Goal: Find specific page/section: Find specific page/section

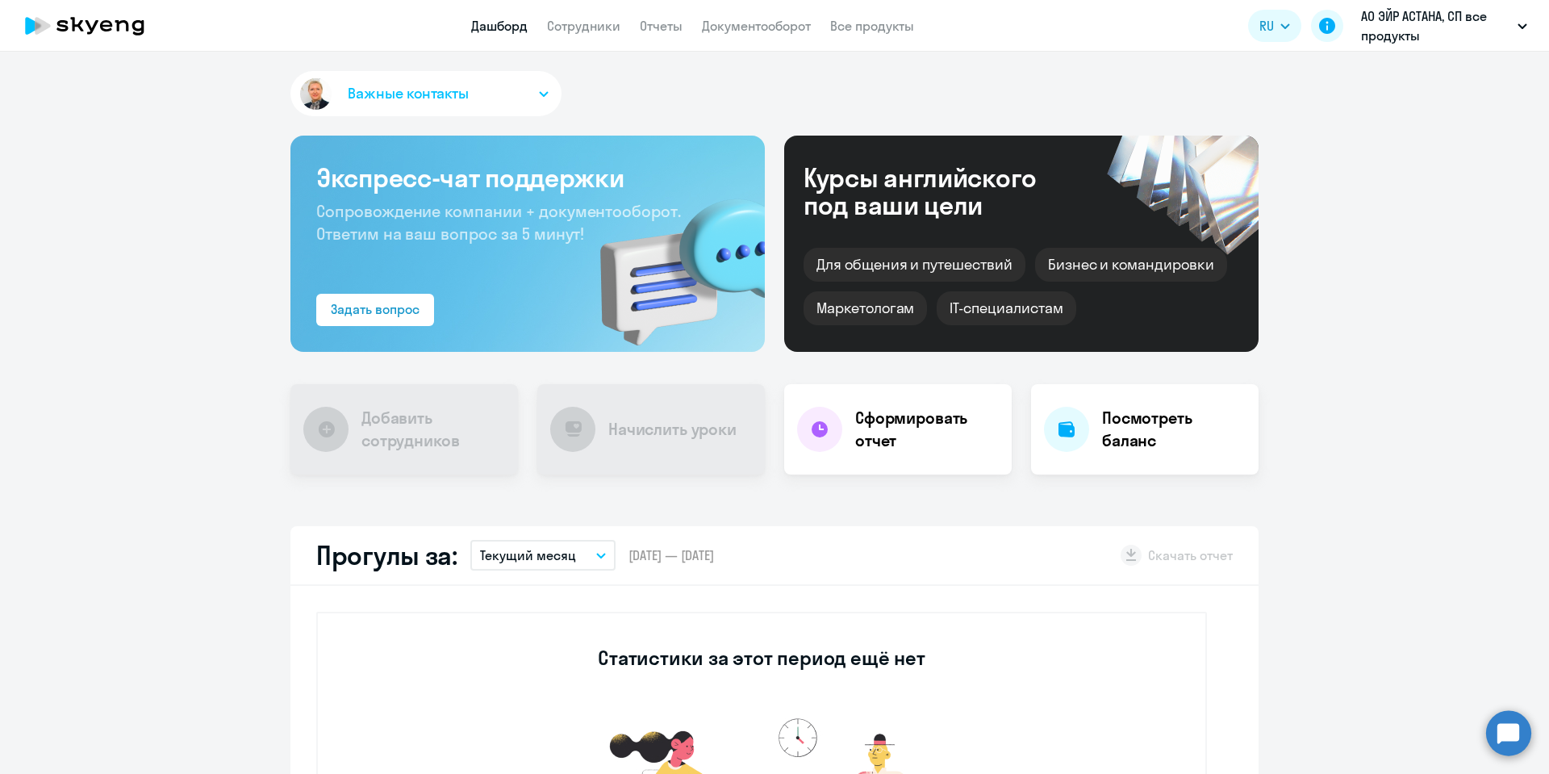
select select "30"
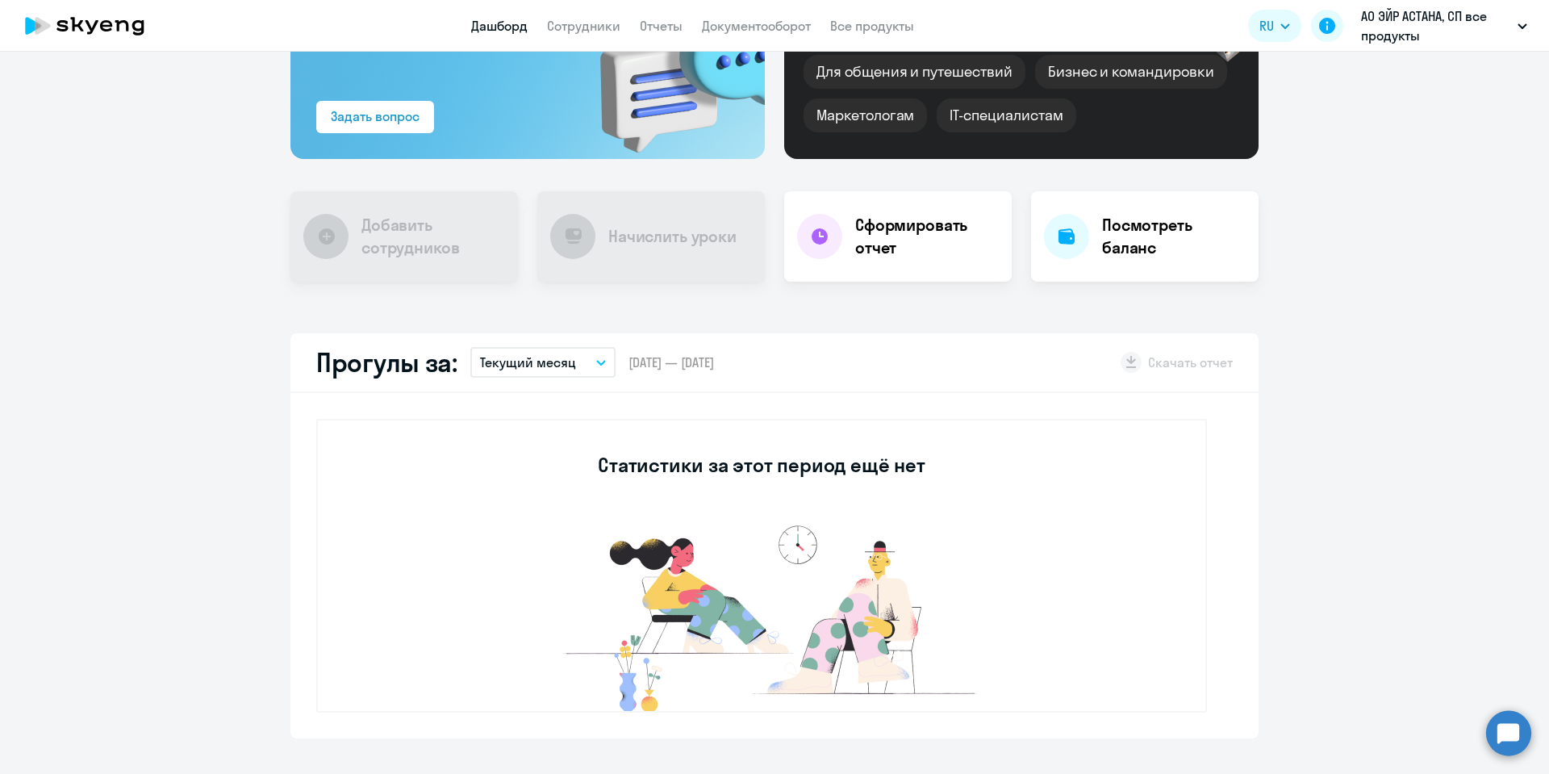
scroll to position [363, 0]
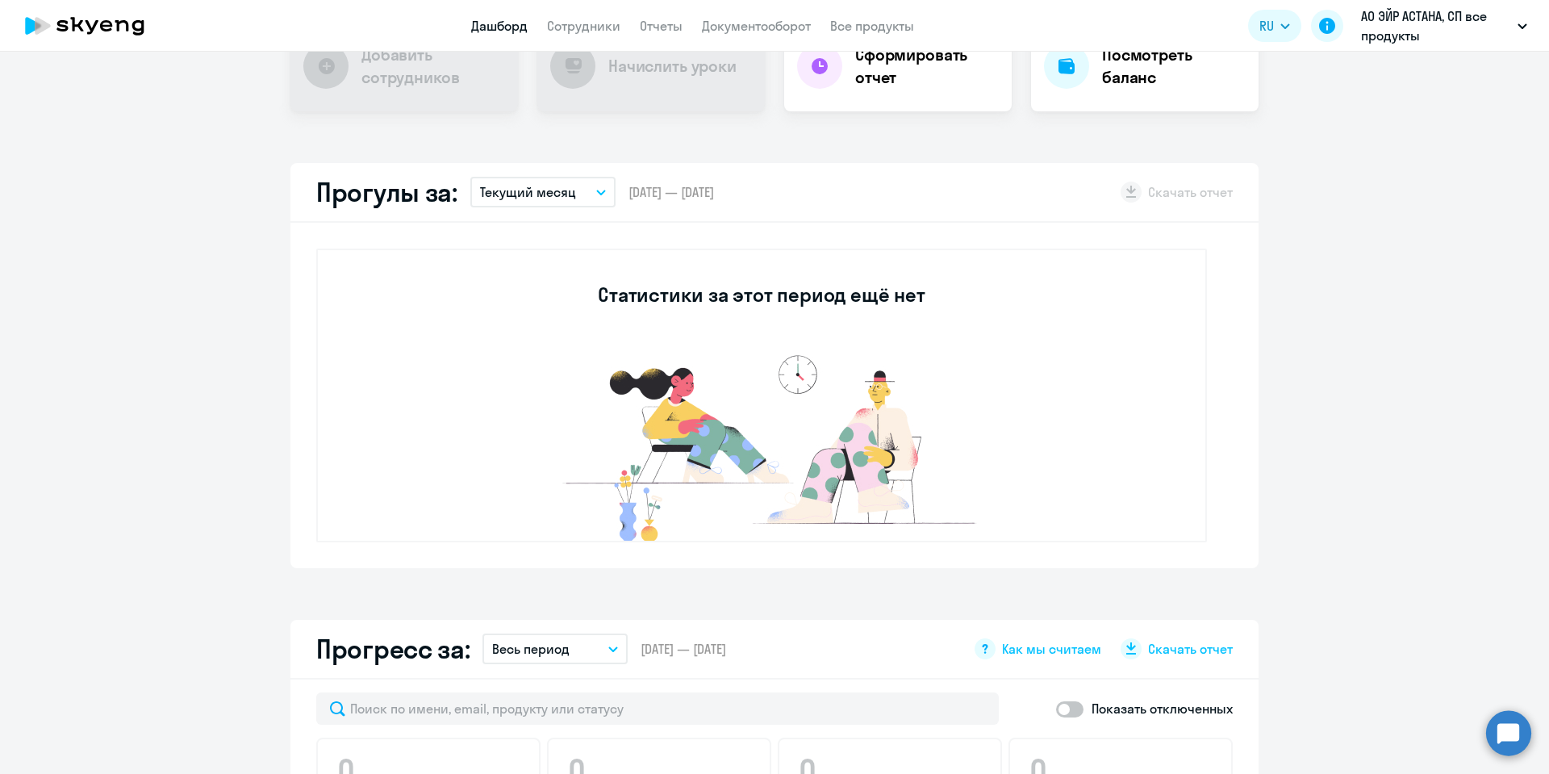
click at [591, 195] on button "Текущий месяц" at bounding box center [542, 192] width 145 height 31
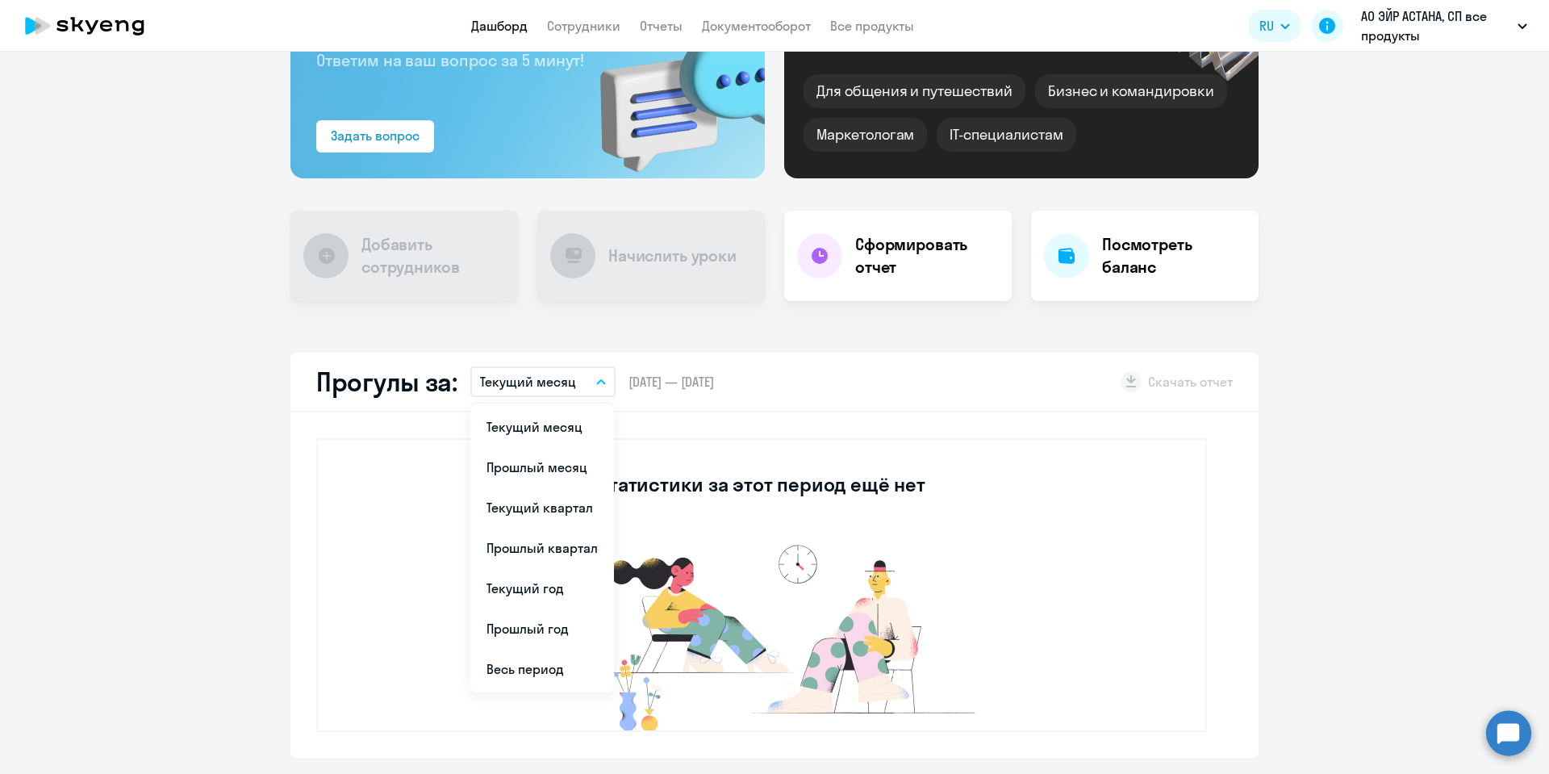
scroll to position [0, 0]
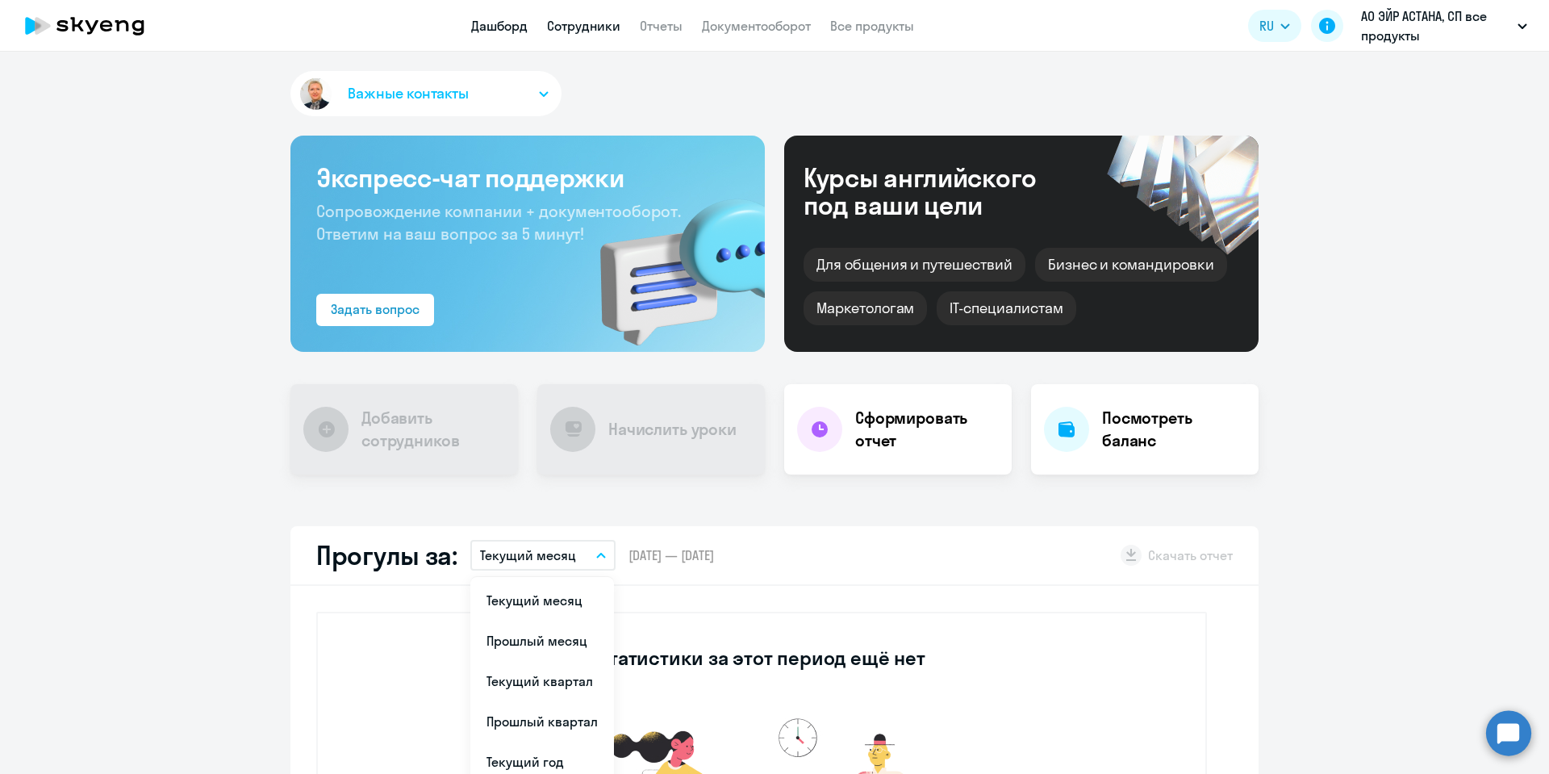
click at [575, 23] on link "Сотрудники" at bounding box center [583, 26] width 73 height 16
select select "30"
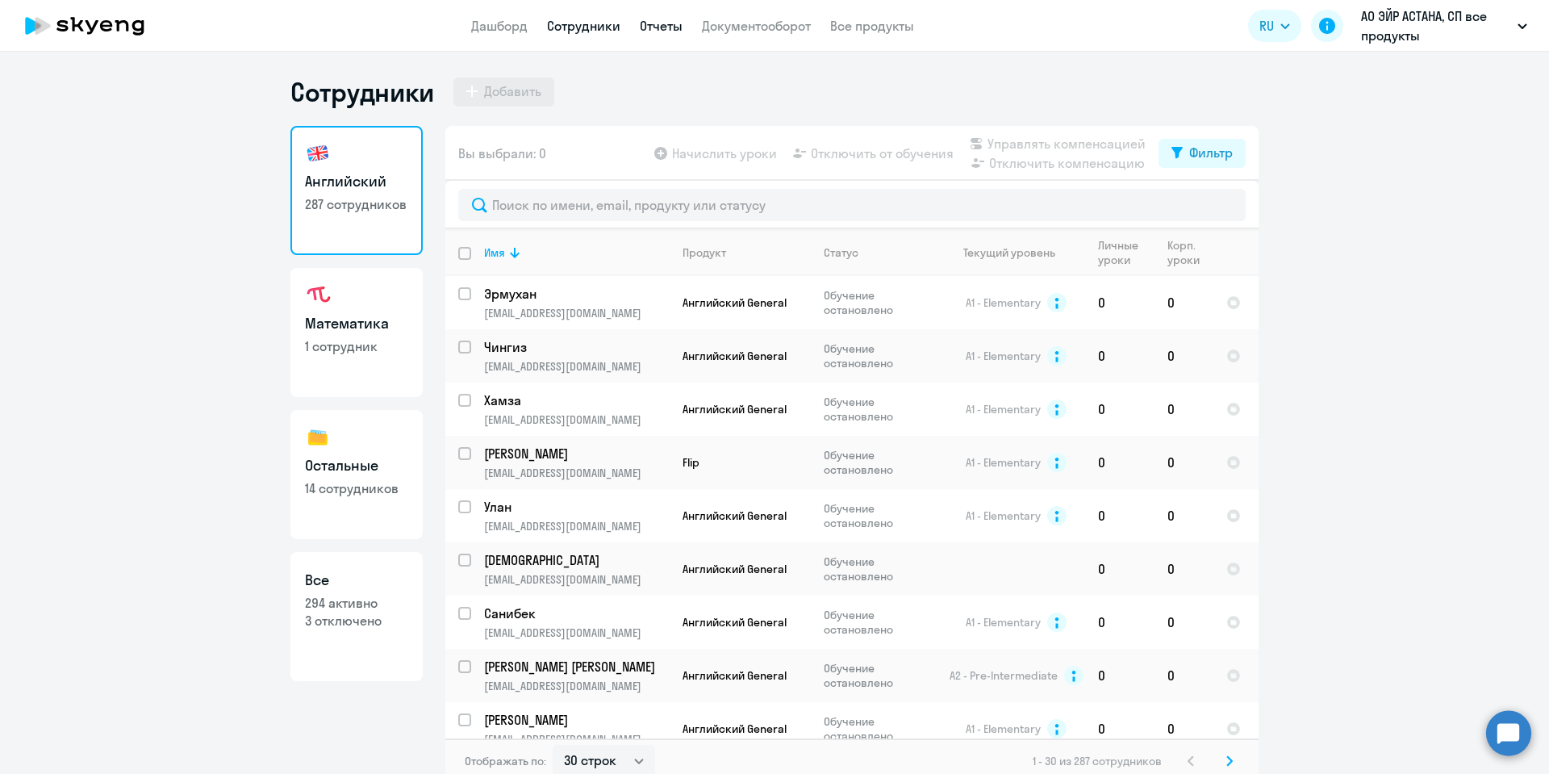
click at [668, 26] on link "Отчеты" at bounding box center [661, 26] width 43 height 16
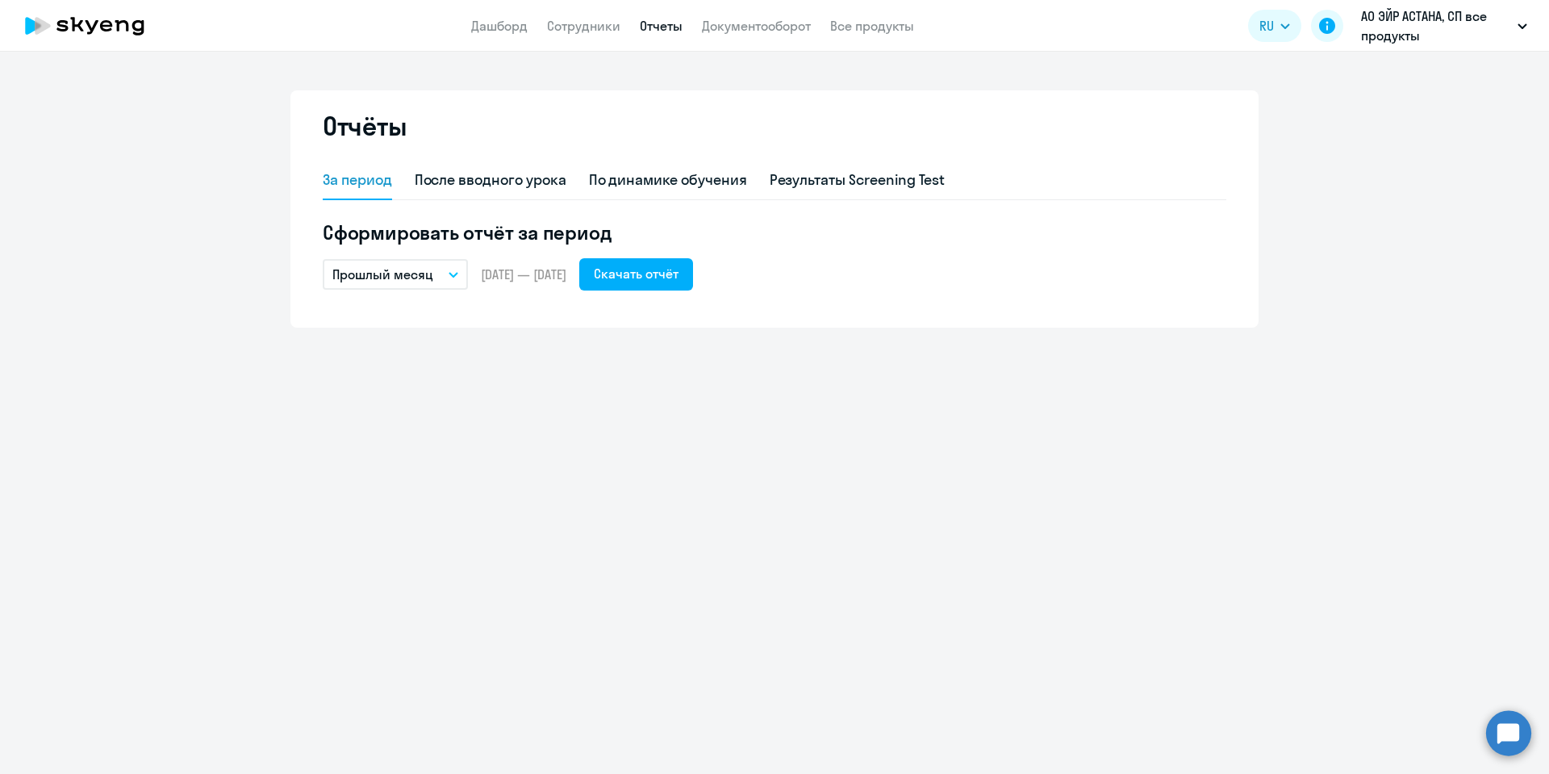
click at [459, 274] on button "Прошлый месяц" at bounding box center [395, 274] width 145 height 31
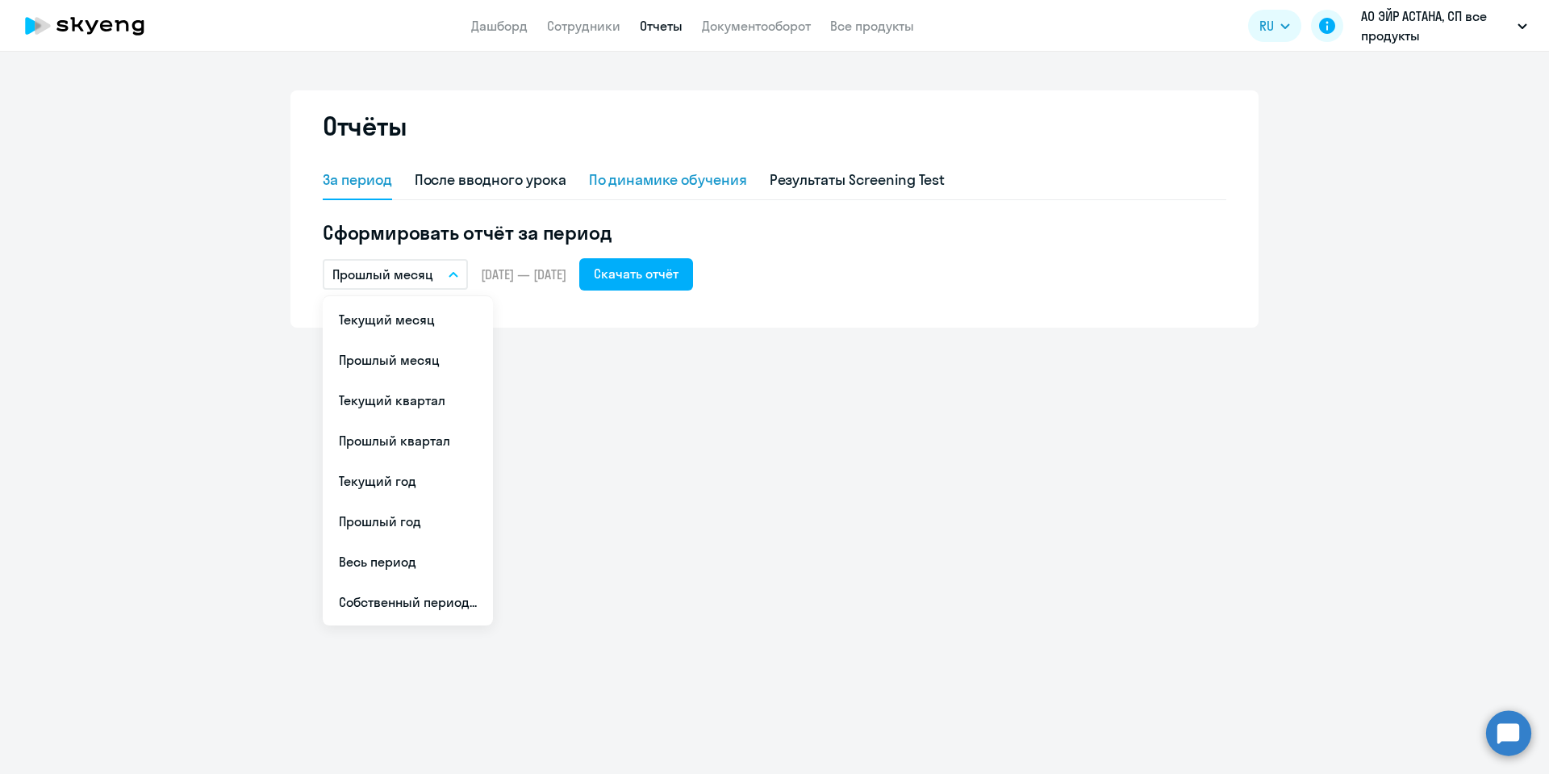
click at [669, 177] on div "По динамике обучения" at bounding box center [668, 179] width 158 height 21
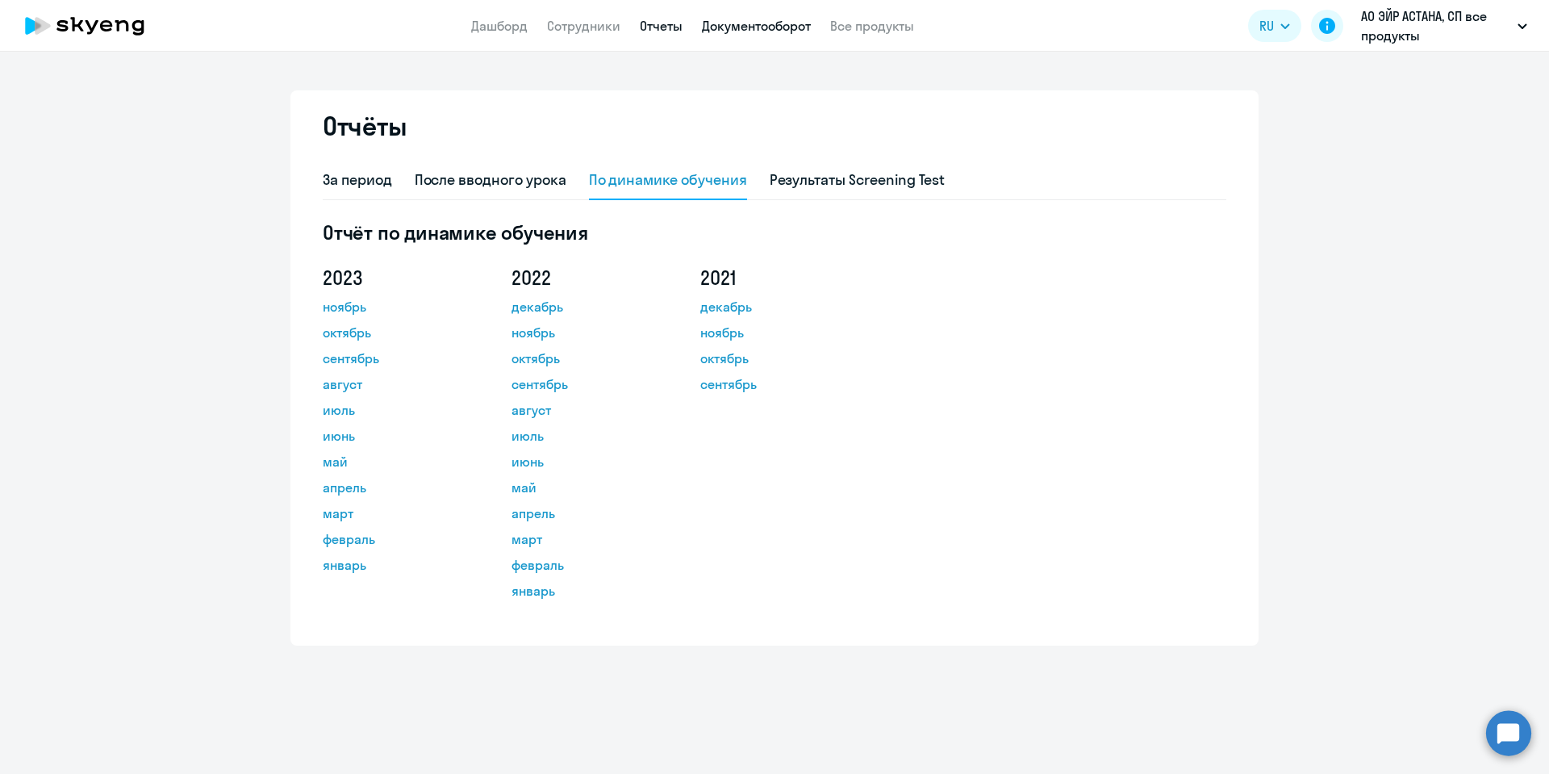
click at [753, 23] on link "Документооборот" at bounding box center [756, 26] width 109 height 16
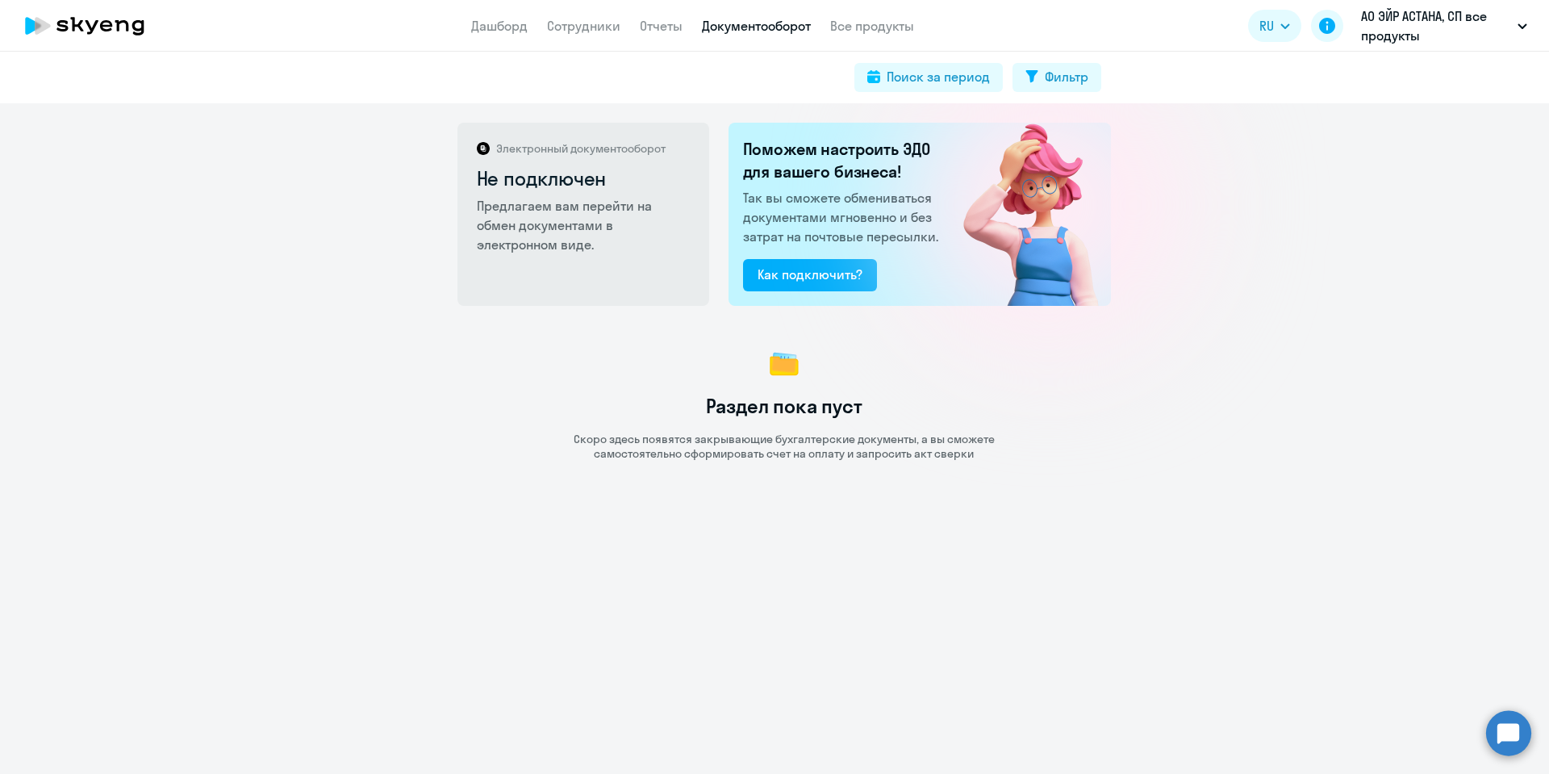
click at [1511, 740] on circle at bounding box center [1508, 732] width 45 height 45
